Goal: Task Accomplishment & Management: Use online tool/utility

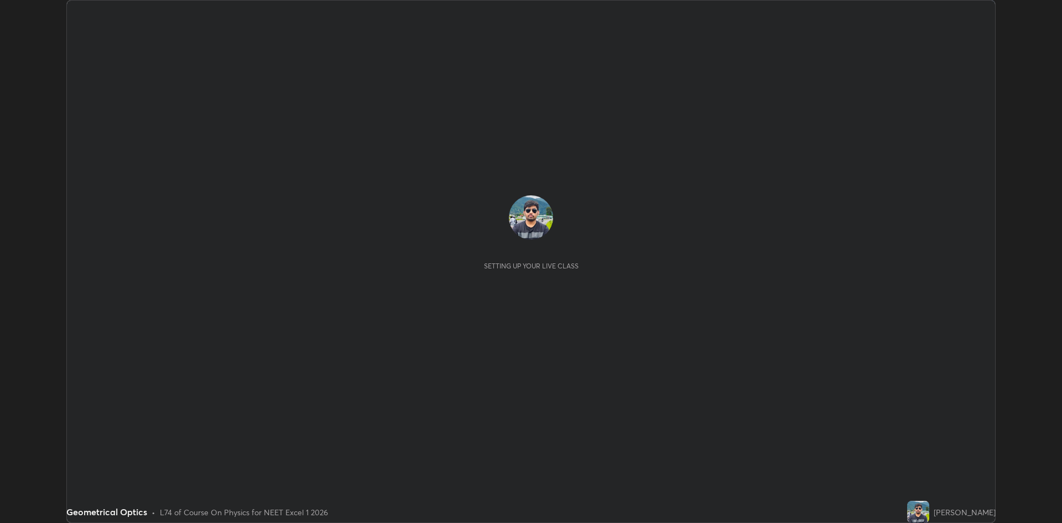
scroll to position [523, 1062]
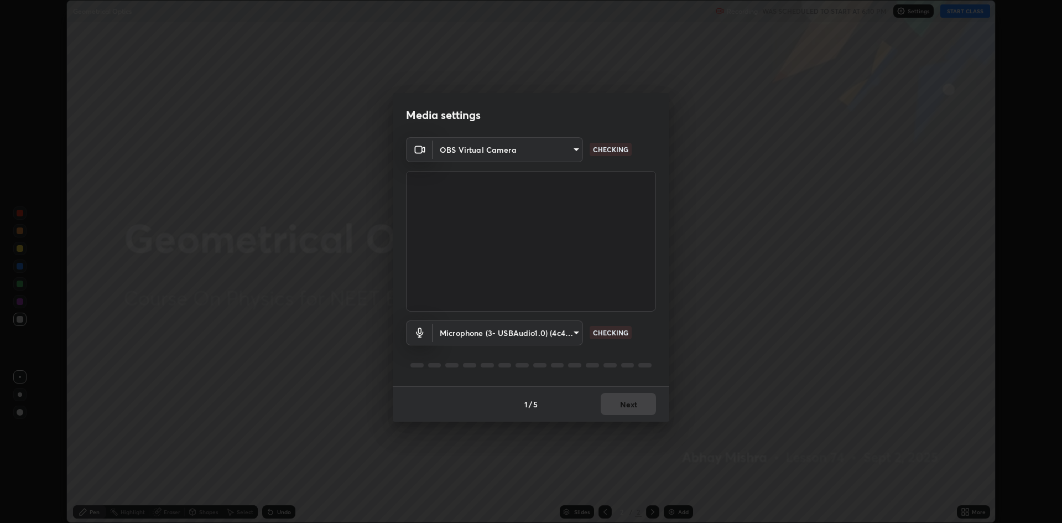
type input "19f5a41891380e342cc2e20ee29c049fd30f447990ccba3fed2dd813324d2085"
type input "5fecd447452baf74af4217e416d296194da7a2d64bc83f18390117129e3eb0fe"
click at [634, 406] on button "Next" at bounding box center [628, 404] width 55 height 22
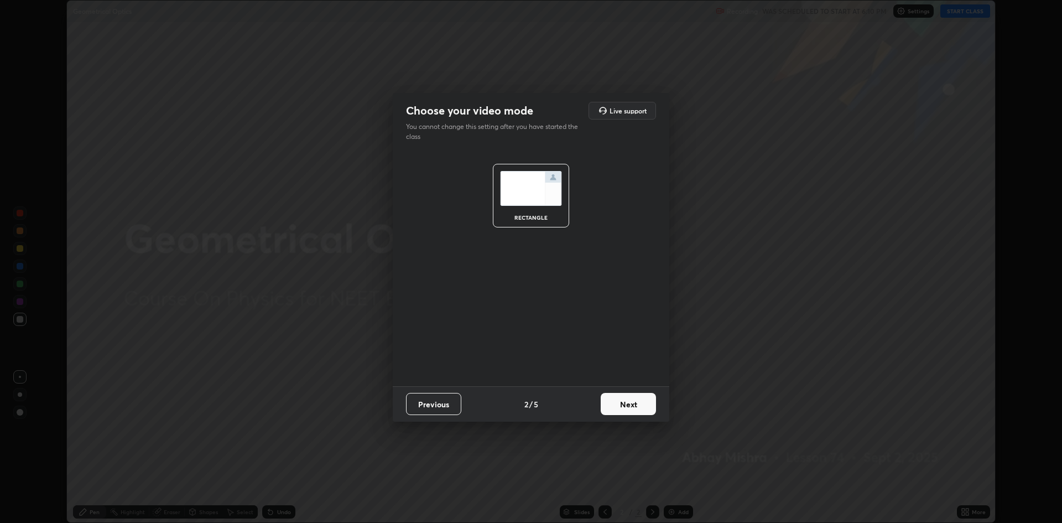
click at [634, 406] on button "Next" at bounding box center [628, 404] width 55 height 22
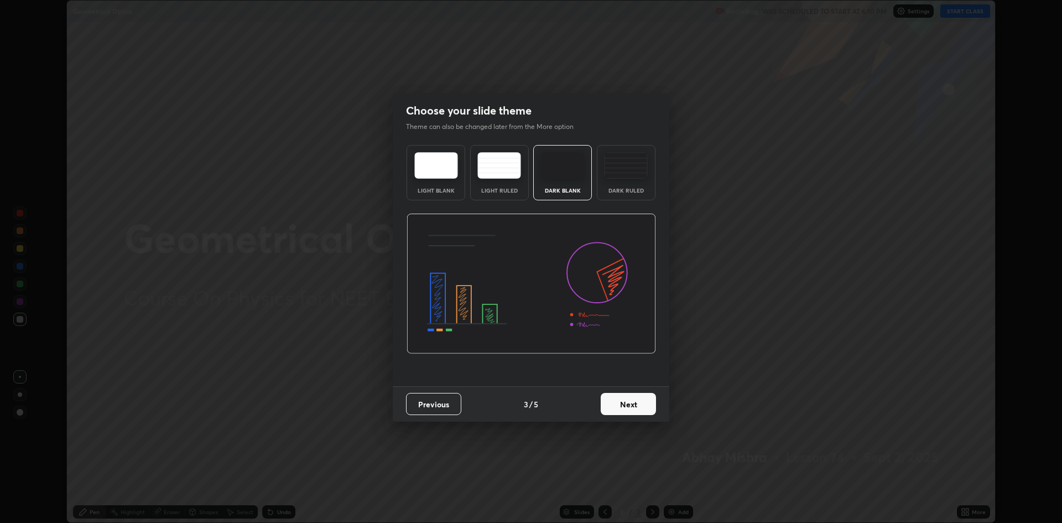
click at [632, 405] on button "Next" at bounding box center [628, 404] width 55 height 22
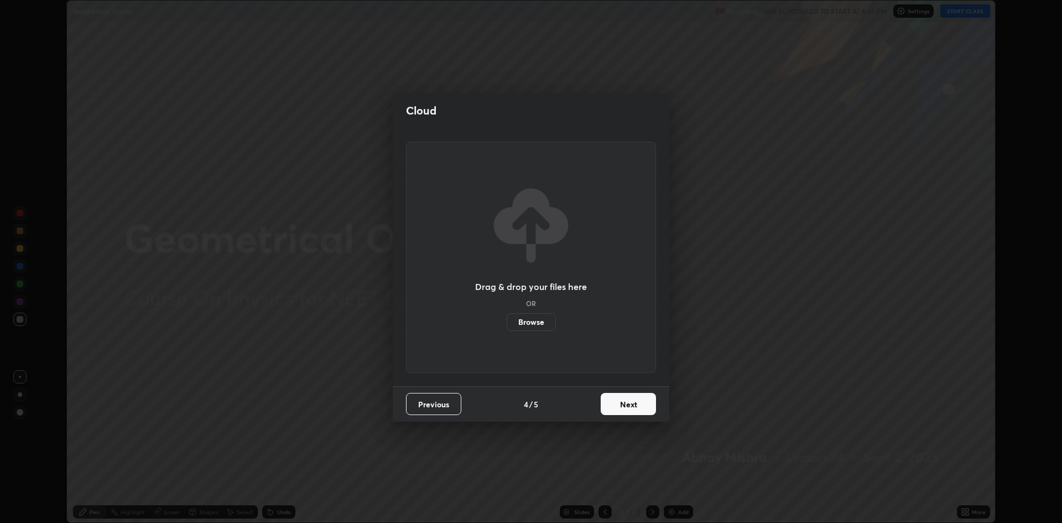
click at [634, 406] on button "Next" at bounding box center [628, 404] width 55 height 22
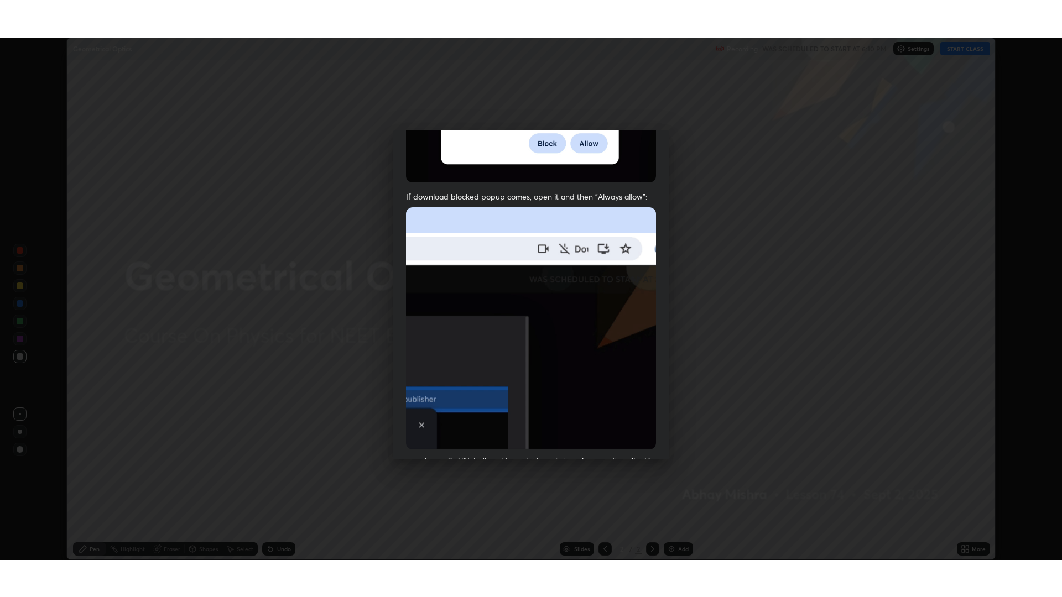
scroll to position [225, 0]
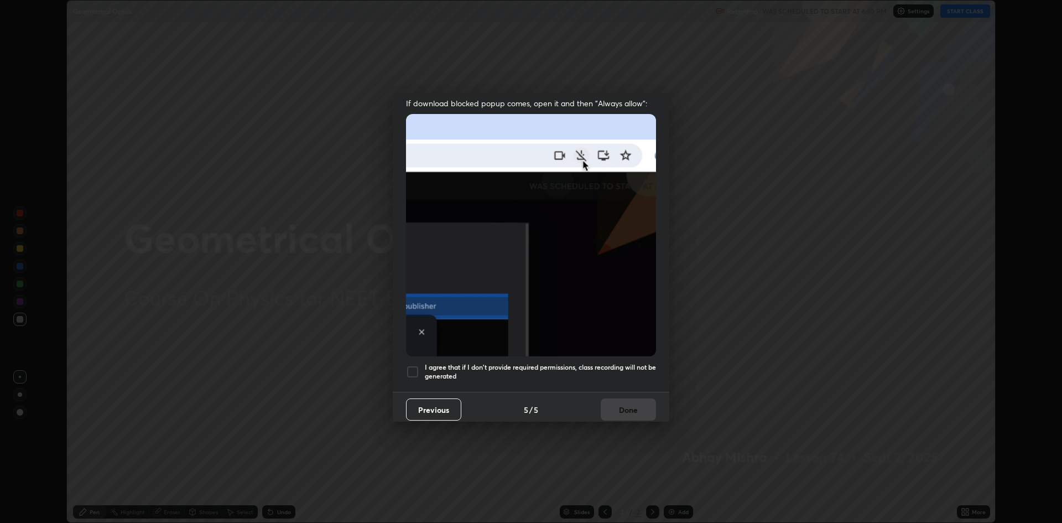
click at [410, 365] on div at bounding box center [412, 371] width 13 height 13
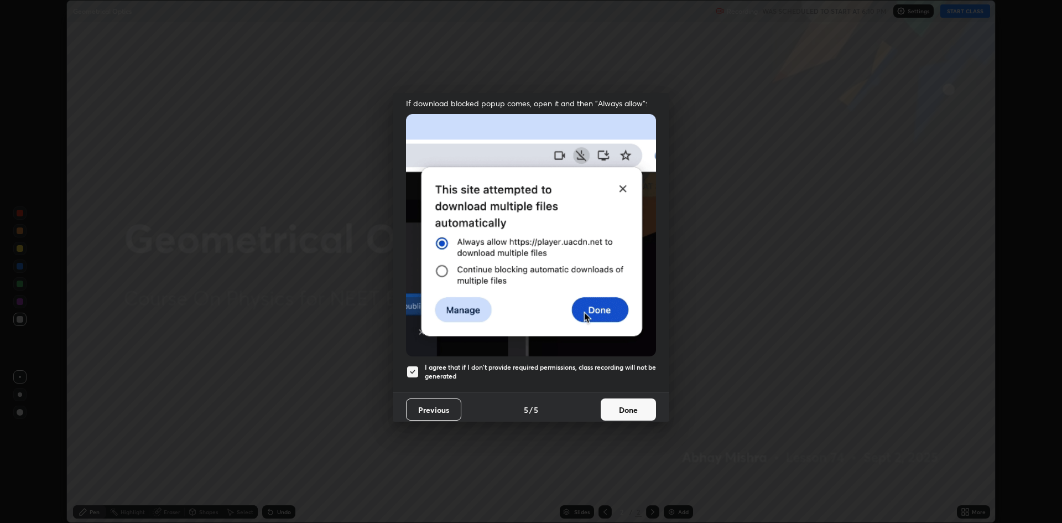
click at [641, 407] on button "Done" at bounding box center [628, 409] width 55 height 22
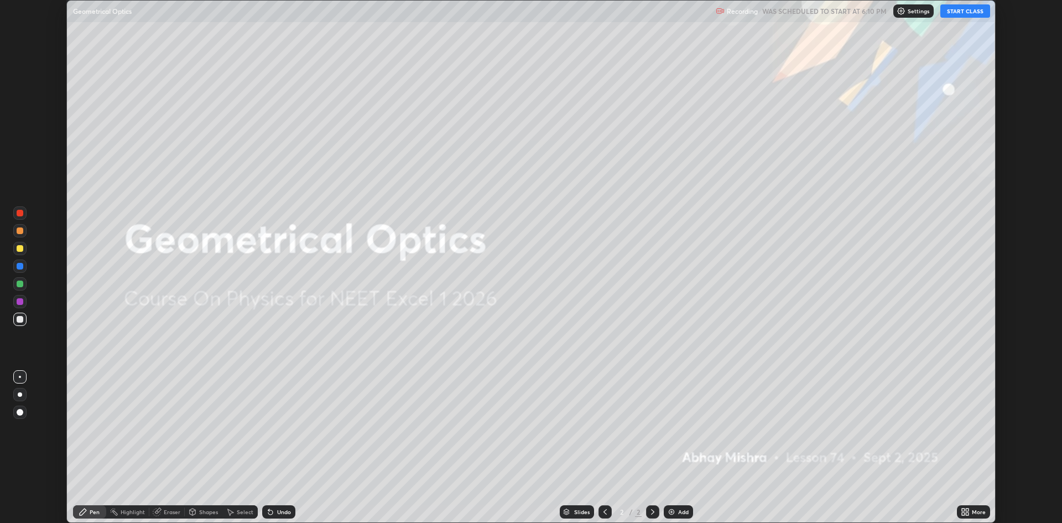
click at [962, 14] on button "START CLASS" at bounding box center [965, 10] width 50 height 13
click at [970, 513] on div "More" at bounding box center [973, 511] width 33 height 13
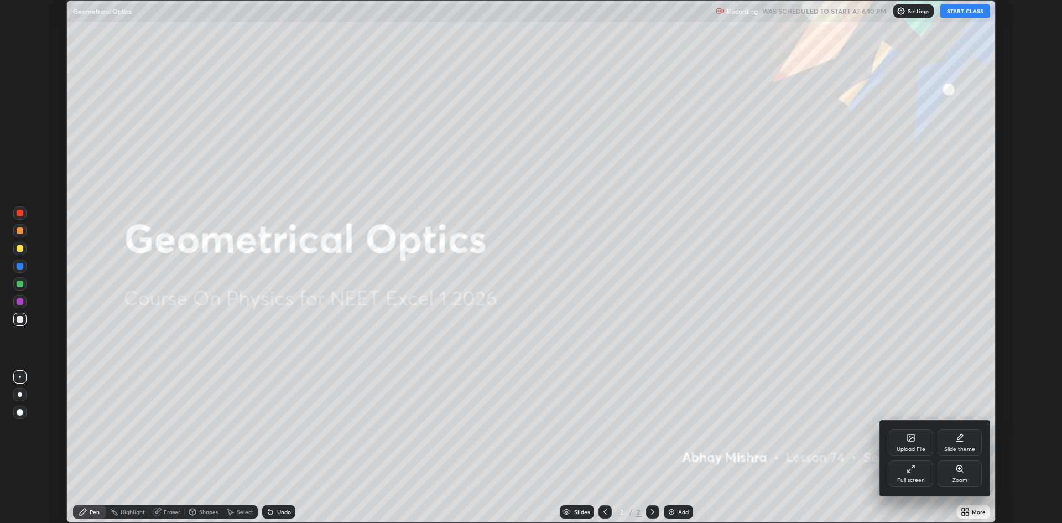
click at [896, 475] on div "Full screen" at bounding box center [911, 473] width 44 height 27
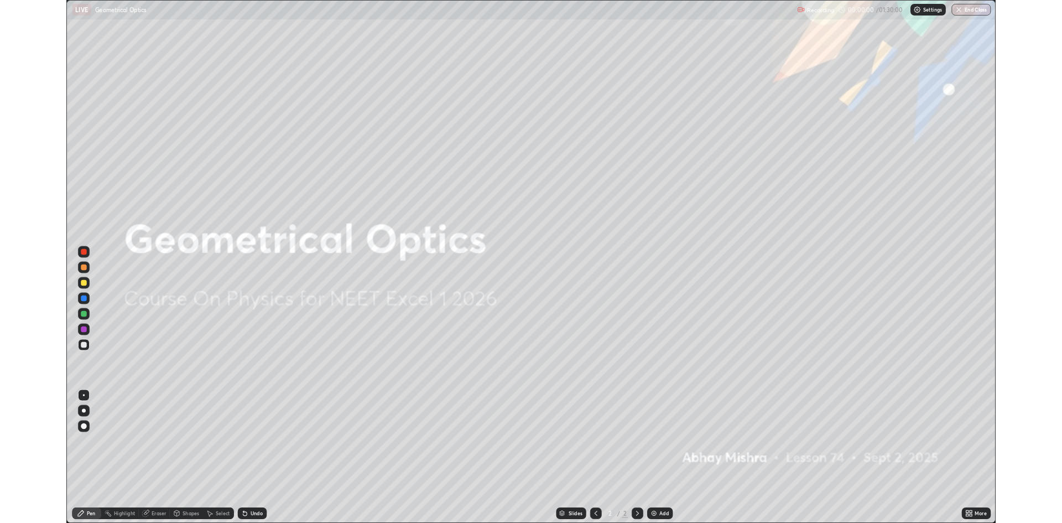
scroll to position [597, 1062]
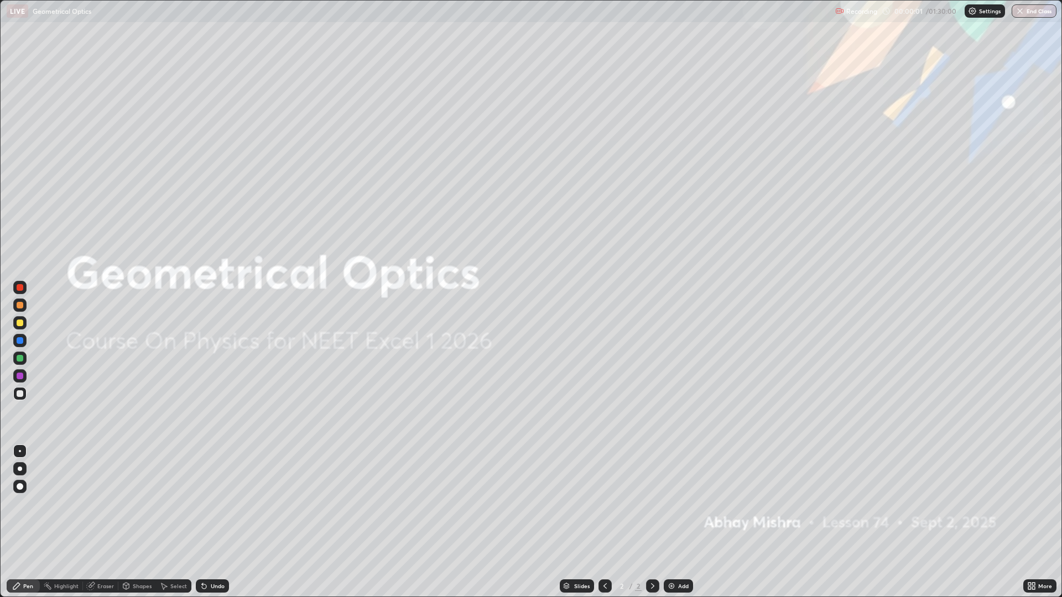
click at [679, 522] on div "Add" at bounding box center [683, 586] width 11 height 6
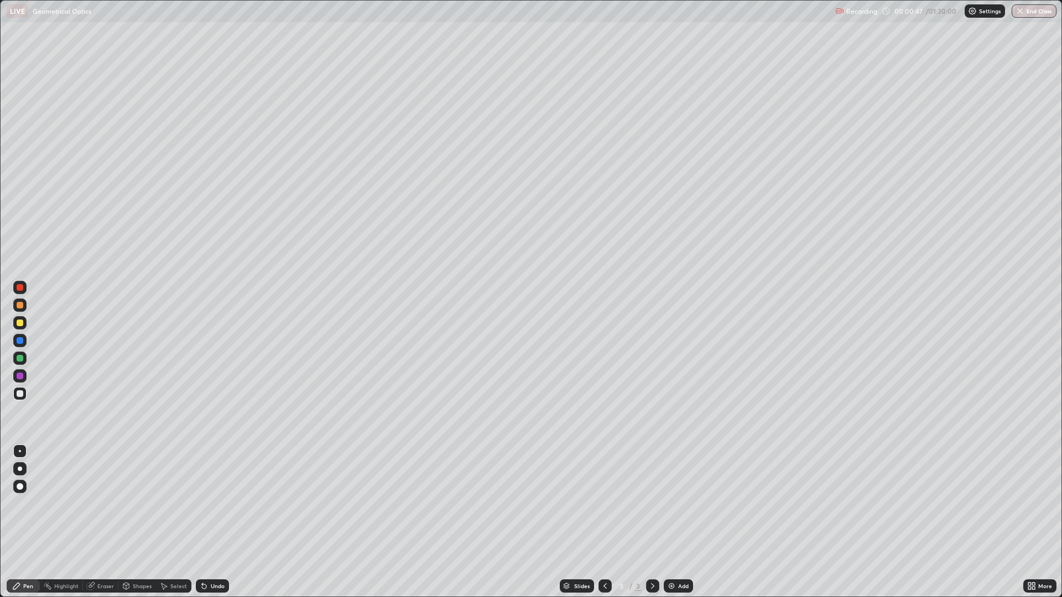
click at [217, 522] on div "Undo" at bounding box center [212, 586] width 33 height 13
click at [215, 522] on div "Undo" at bounding box center [218, 586] width 14 height 6
click at [212, 522] on div "Undo" at bounding box center [218, 586] width 14 height 6
click at [211, 522] on div "Undo" at bounding box center [218, 586] width 14 height 6
click at [212, 522] on div "Undo" at bounding box center [218, 586] width 14 height 6
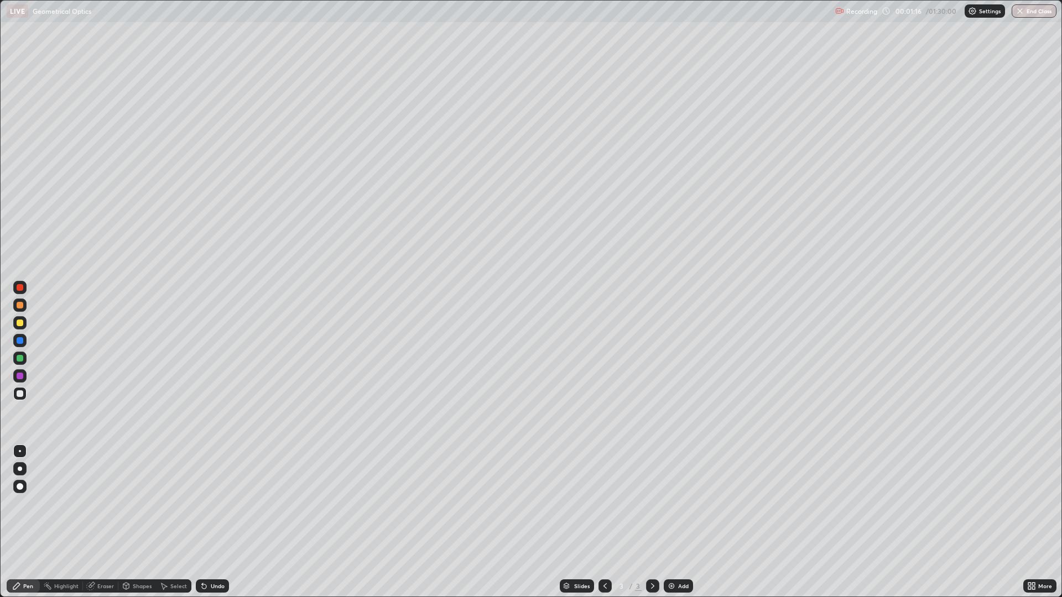
click at [213, 522] on div "Undo" at bounding box center [218, 586] width 14 height 6
click at [21, 323] on div at bounding box center [20, 323] width 7 height 7
click at [211, 522] on div "Undo" at bounding box center [212, 586] width 33 height 13
click at [26, 396] on div at bounding box center [19, 393] width 13 height 13
click at [683, 522] on div "Add" at bounding box center [683, 586] width 11 height 6
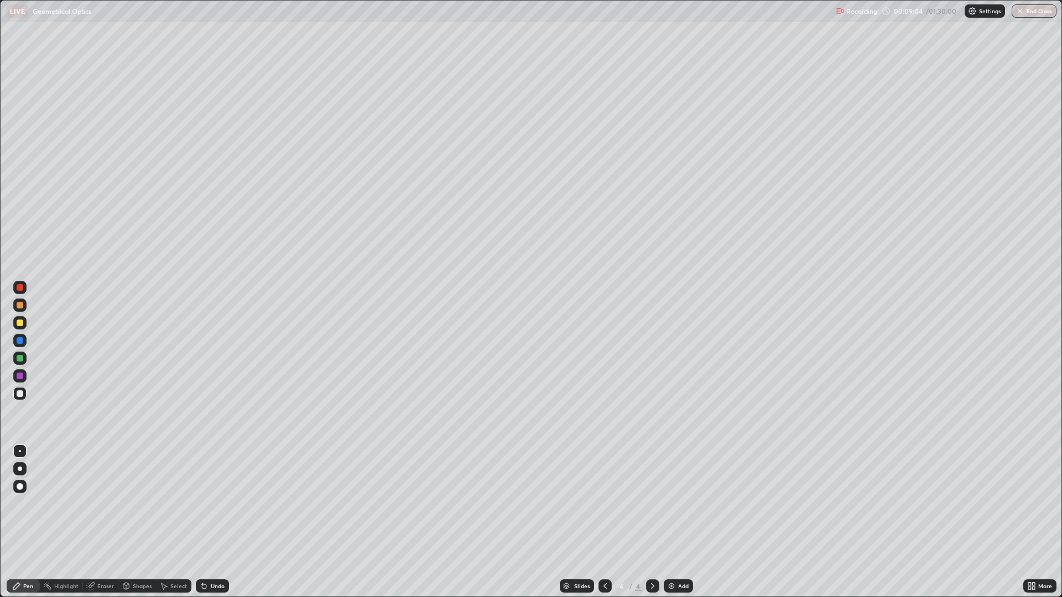
click at [215, 522] on div "Undo" at bounding box center [218, 586] width 14 height 6
click at [211, 522] on div "Undo" at bounding box center [218, 586] width 14 height 6
click at [1042, 522] on div "More" at bounding box center [1039, 586] width 33 height 13
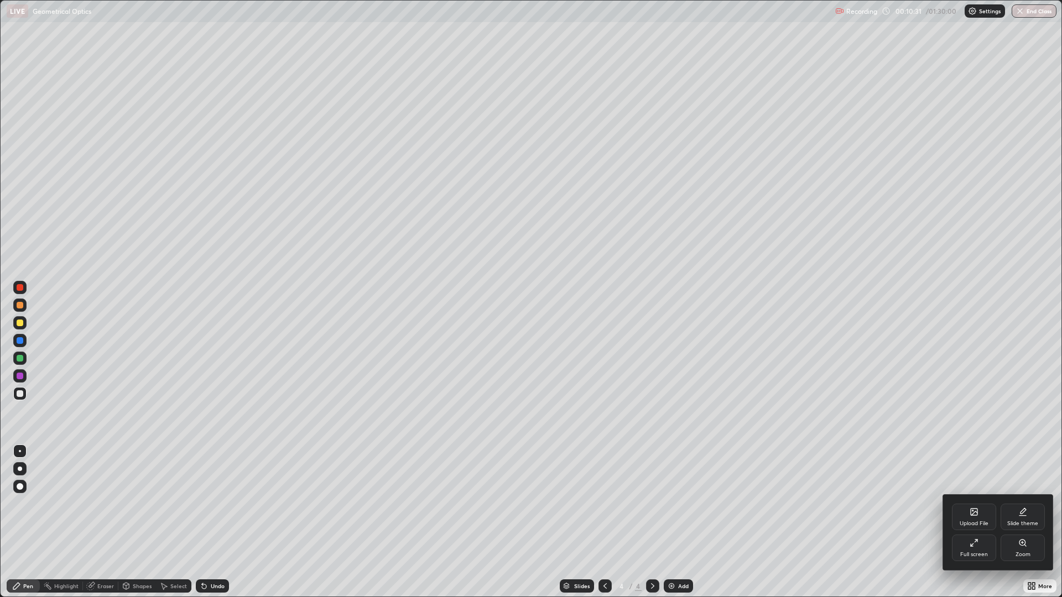
click at [966, 522] on div "Full screen" at bounding box center [974, 548] width 44 height 27
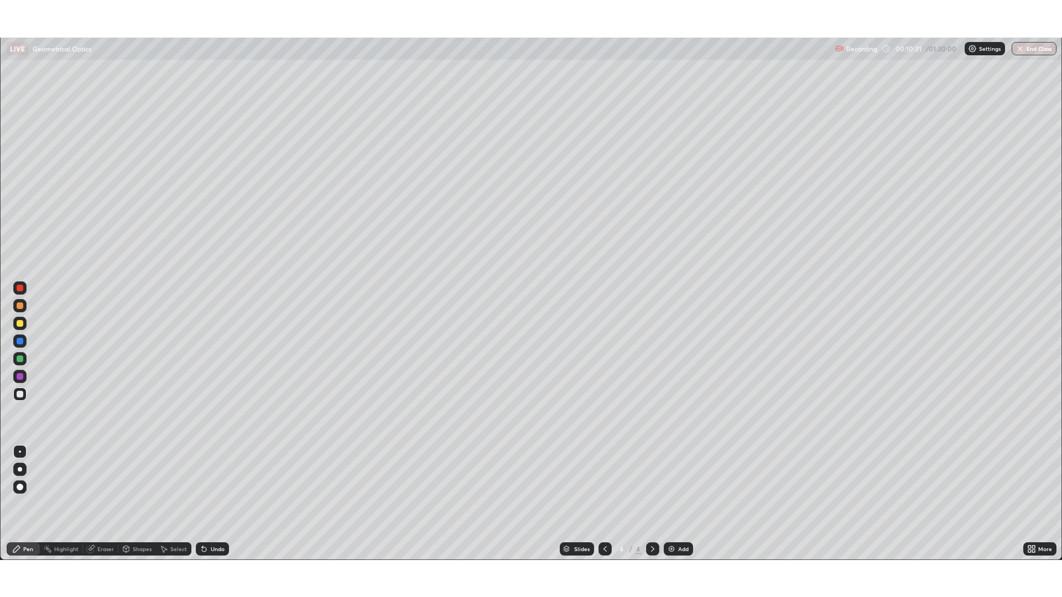
scroll to position [54781, 54242]
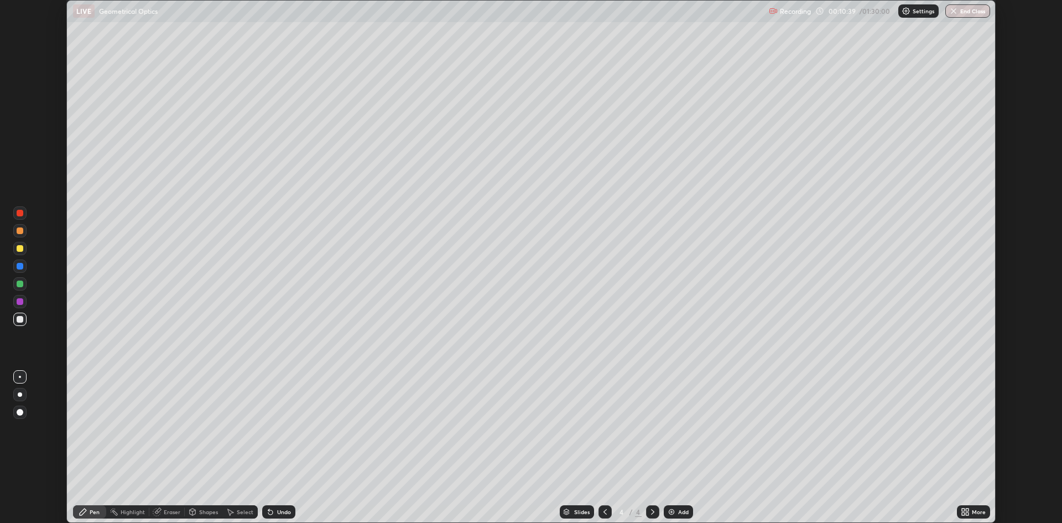
click at [978, 511] on div "More" at bounding box center [979, 512] width 14 height 6
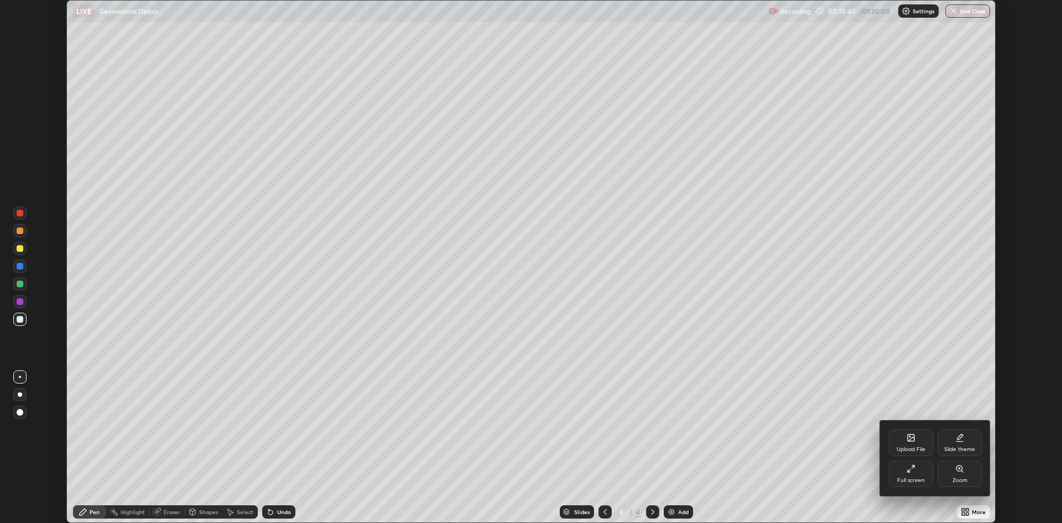
click at [911, 471] on icon at bounding box center [910, 468] width 9 height 9
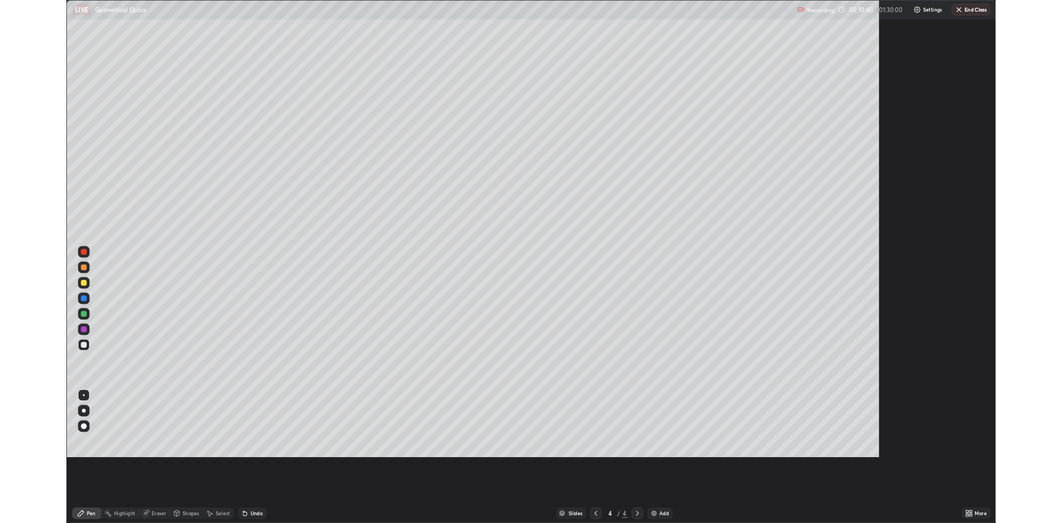
scroll to position [597, 1062]
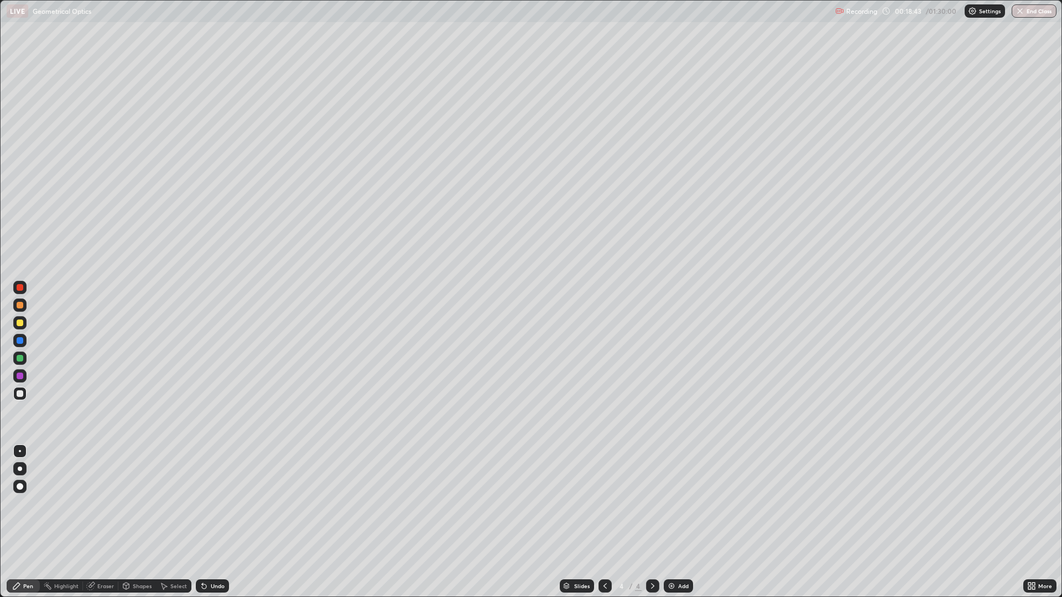
click at [679, 522] on div "Add" at bounding box center [683, 586] width 11 height 6
click at [20, 323] on div at bounding box center [20, 323] width 7 height 7
click at [213, 522] on div "Undo" at bounding box center [212, 586] width 33 height 13
click at [212, 522] on div "Undo" at bounding box center [218, 586] width 14 height 6
click at [25, 389] on div at bounding box center [19, 393] width 13 height 13
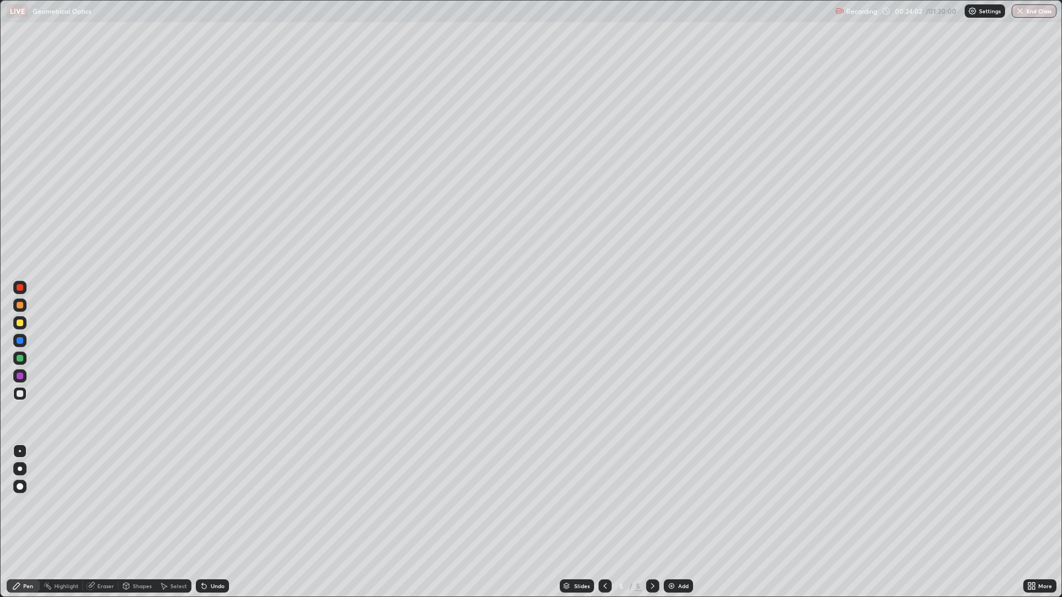
click at [681, 522] on div "Add" at bounding box center [683, 586] width 11 height 6
click at [215, 522] on div "Undo" at bounding box center [218, 586] width 14 height 6
click at [20, 323] on div at bounding box center [20, 323] width 7 height 7
click at [21, 393] on div at bounding box center [20, 393] width 7 height 7
click at [99, 522] on div "Eraser" at bounding box center [105, 586] width 17 height 6
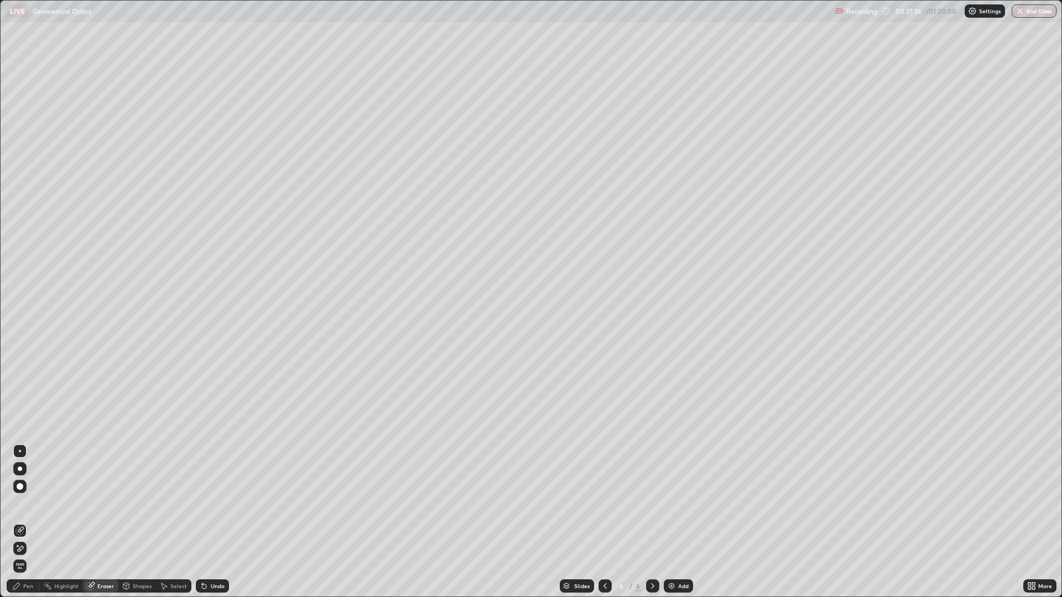
click at [20, 522] on span "Erase all" at bounding box center [20, 566] width 12 height 7
click at [19, 324] on div at bounding box center [20, 323] width 7 height 7
click at [15, 397] on div at bounding box center [19, 393] width 13 height 13
click at [211, 522] on div "Undo" at bounding box center [218, 586] width 14 height 6
click at [213, 522] on div "Undo" at bounding box center [218, 586] width 14 height 6
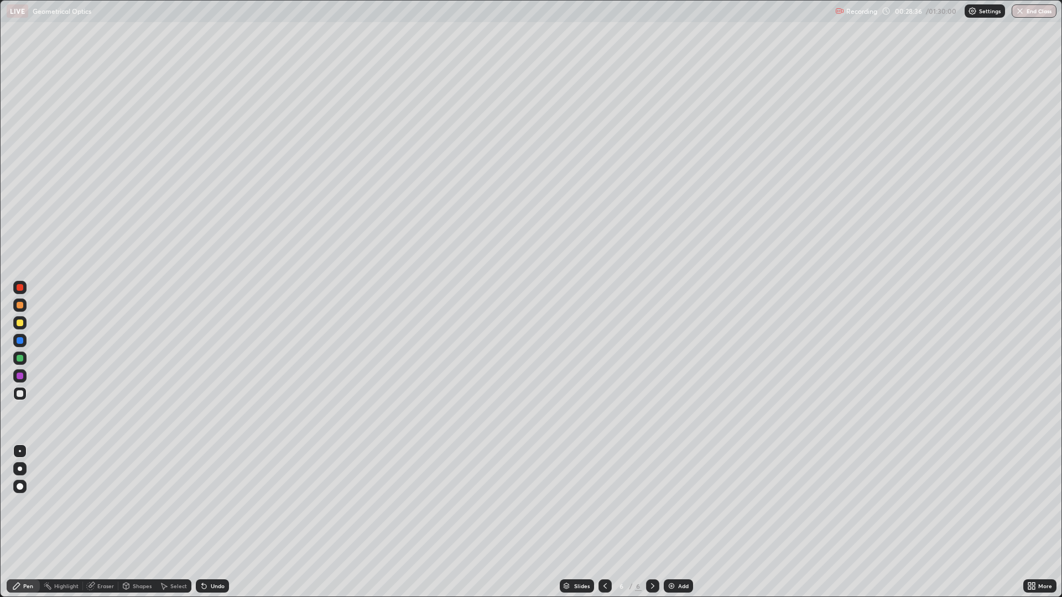
click at [213, 522] on div "Undo" at bounding box center [218, 586] width 14 height 6
click at [22, 325] on div at bounding box center [20, 323] width 7 height 7
click at [215, 522] on div "Undo" at bounding box center [218, 586] width 14 height 6
click at [20, 389] on div at bounding box center [19, 393] width 13 height 13
click at [675, 522] on div "Add" at bounding box center [678, 586] width 29 height 13
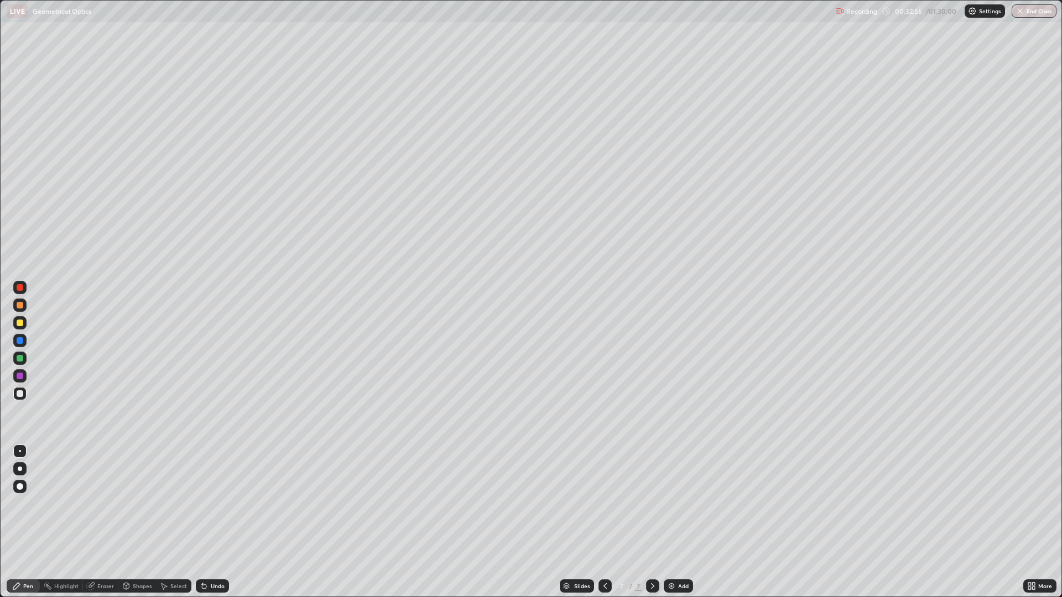
click at [213, 522] on div "Undo" at bounding box center [218, 586] width 14 height 6
click at [217, 522] on div "Undo" at bounding box center [218, 586] width 14 height 6
click at [19, 324] on div at bounding box center [20, 323] width 7 height 7
click at [221, 522] on div "Undo" at bounding box center [218, 586] width 14 height 6
click at [213, 522] on div "Undo" at bounding box center [218, 586] width 14 height 6
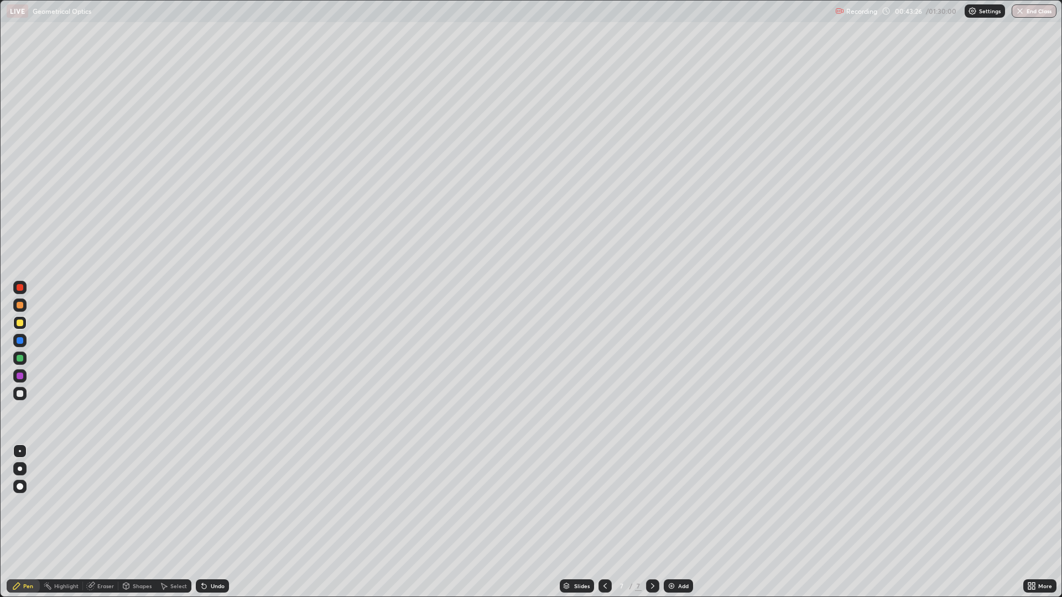
click at [13, 393] on div at bounding box center [19, 393] width 13 height 13
click at [216, 522] on div "Undo" at bounding box center [218, 586] width 14 height 6
click at [213, 522] on div "Undo" at bounding box center [218, 586] width 14 height 6
click at [680, 522] on div "Add" at bounding box center [678, 586] width 29 height 13
click at [215, 522] on div "Undo" at bounding box center [218, 586] width 14 height 6
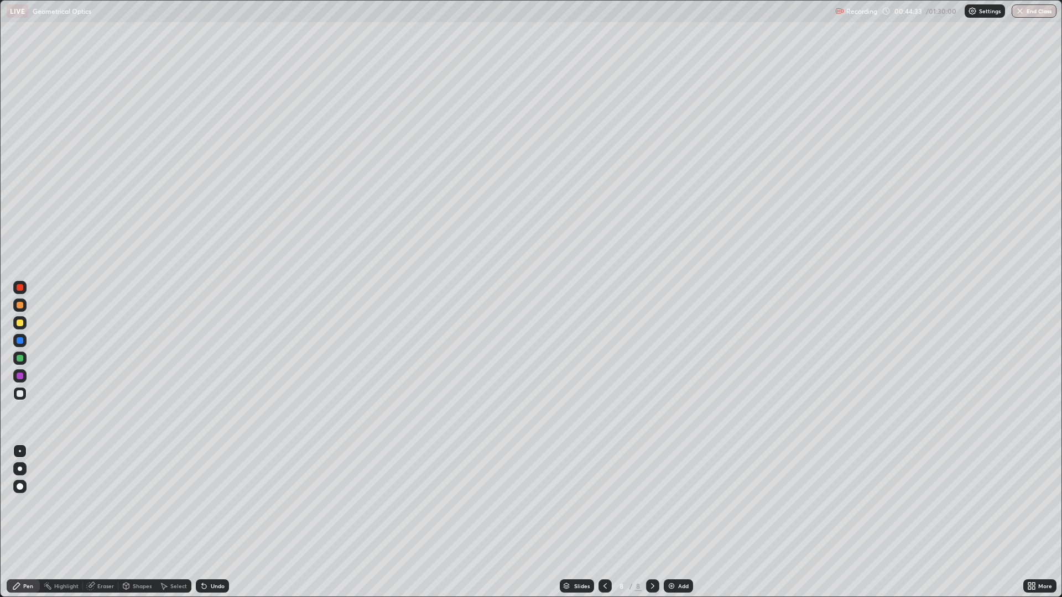
click at [219, 522] on div "Undo" at bounding box center [218, 586] width 14 height 6
click at [216, 522] on div "Undo" at bounding box center [218, 586] width 14 height 6
click at [216, 522] on div "Undo" at bounding box center [212, 586] width 33 height 13
click at [20, 323] on div at bounding box center [20, 323] width 7 height 7
click at [216, 522] on div "Undo" at bounding box center [218, 586] width 14 height 6
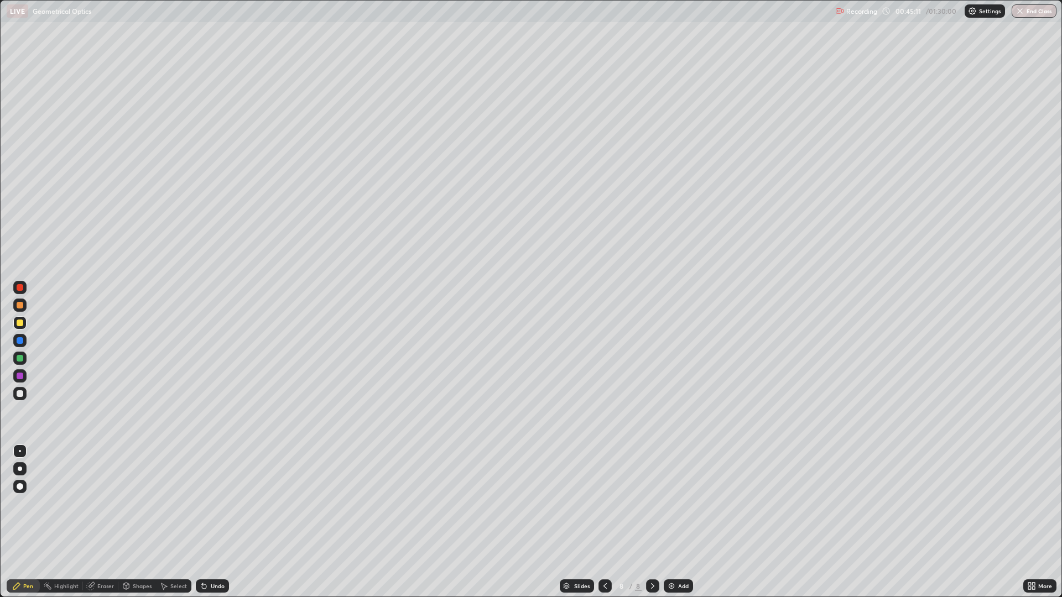
click at [221, 522] on div "Undo" at bounding box center [218, 586] width 14 height 6
click at [216, 522] on div "Undo" at bounding box center [218, 586] width 14 height 6
click at [220, 522] on div "Undo" at bounding box center [218, 586] width 14 height 6
click at [215, 522] on div "Undo" at bounding box center [218, 586] width 14 height 6
click at [20, 398] on div at bounding box center [19, 393] width 13 height 13
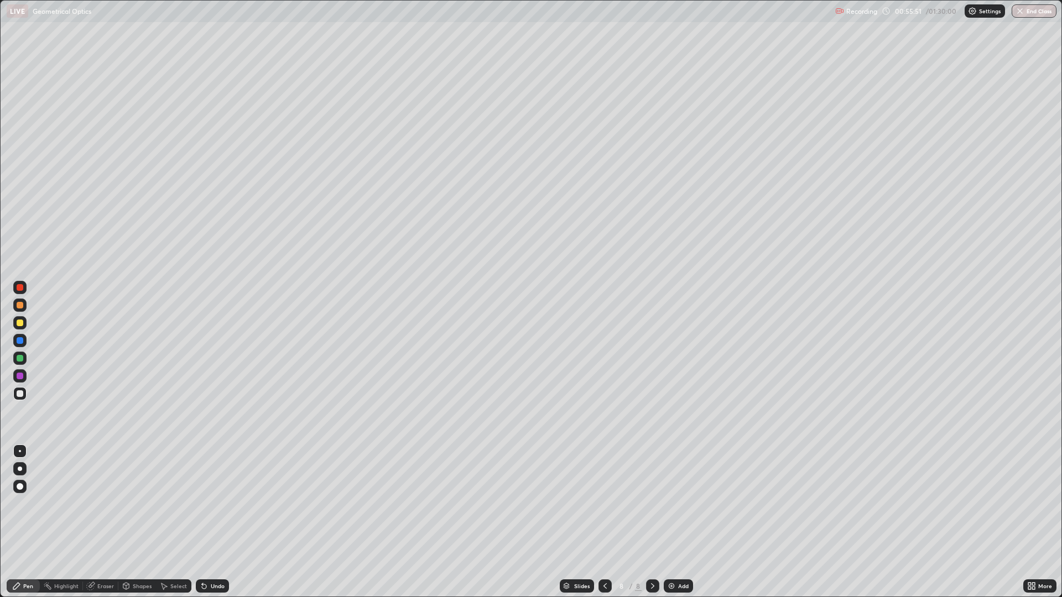
click at [671, 522] on img at bounding box center [671, 586] width 9 height 9
click at [211, 522] on div "Undo" at bounding box center [218, 586] width 14 height 6
click at [21, 323] on div at bounding box center [20, 323] width 7 height 7
click at [684, 522] on div "Add" at bounding box center [683, 586] width 11 height 6
click at [1031, 15] on button "End Class" at bounding box center [1034, 10] width 45 height 13
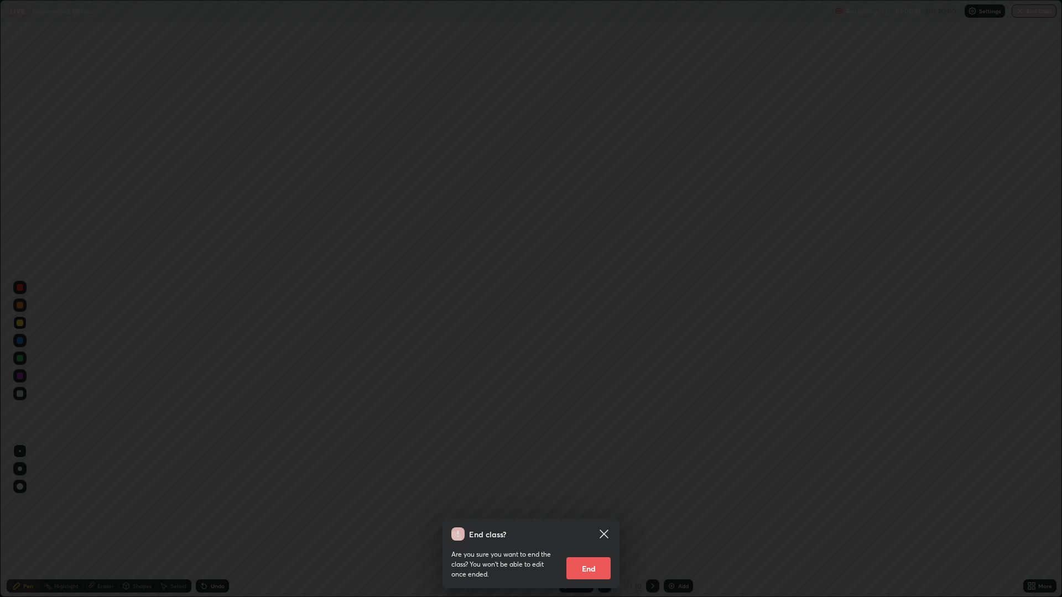
click at [589, 522] on button "End" at bounding box center [588, 568] width 44 height 22
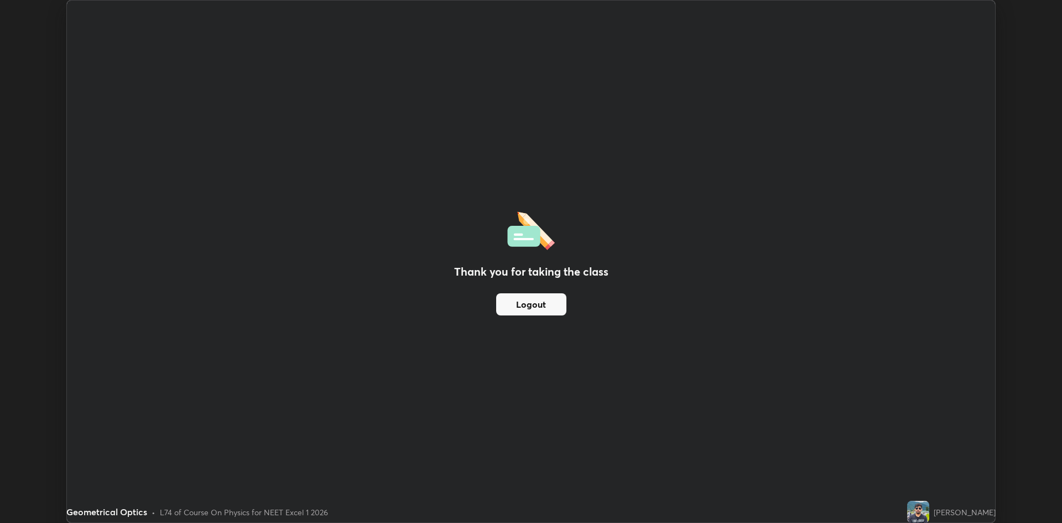
scroll to position [54781, 54242]
click at [27, 243] on div "Thank you for taking the class Logout Setting up your live class" at bounding box center [531, 261] width 1062 height 523
